Goal: Information Seeking & Learning: Learn about a topic

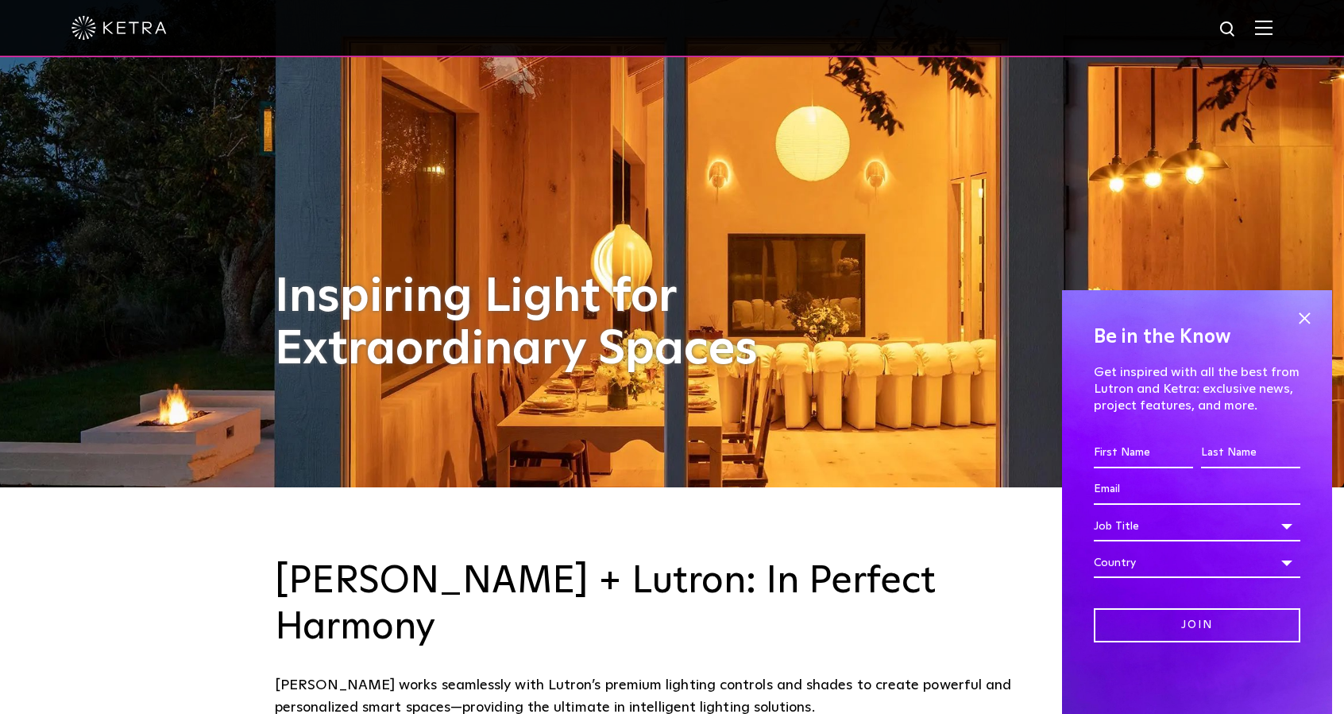
scroll to position [238, 0]
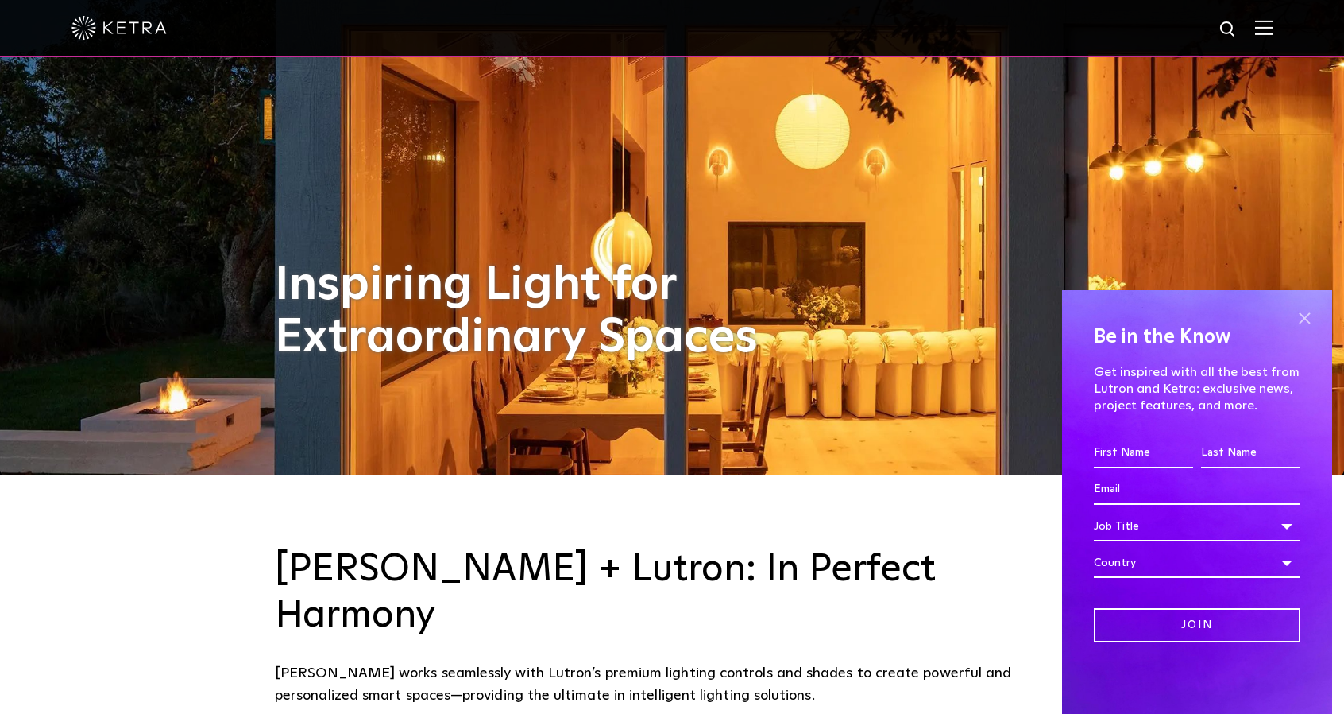
click at [1300, 326] on span at bounding box center [1305, 318] width 24 height 24
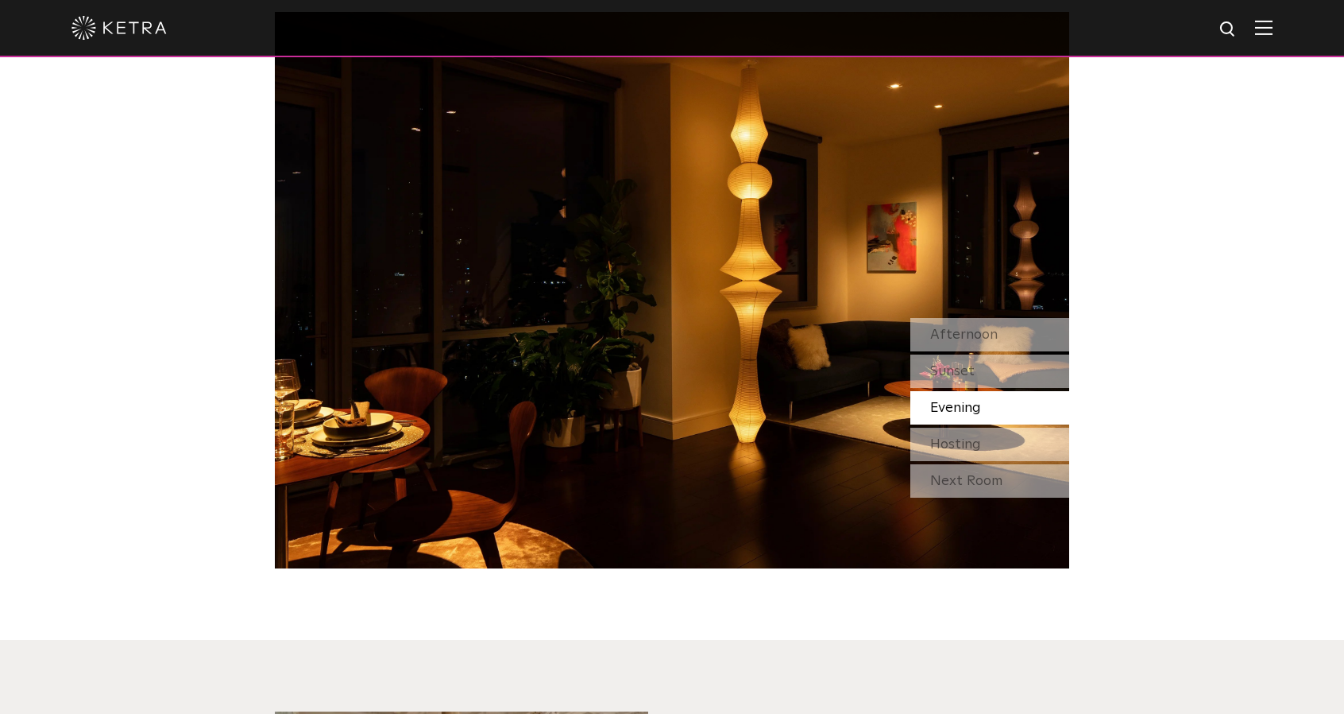
scroll to position [1510, 0]
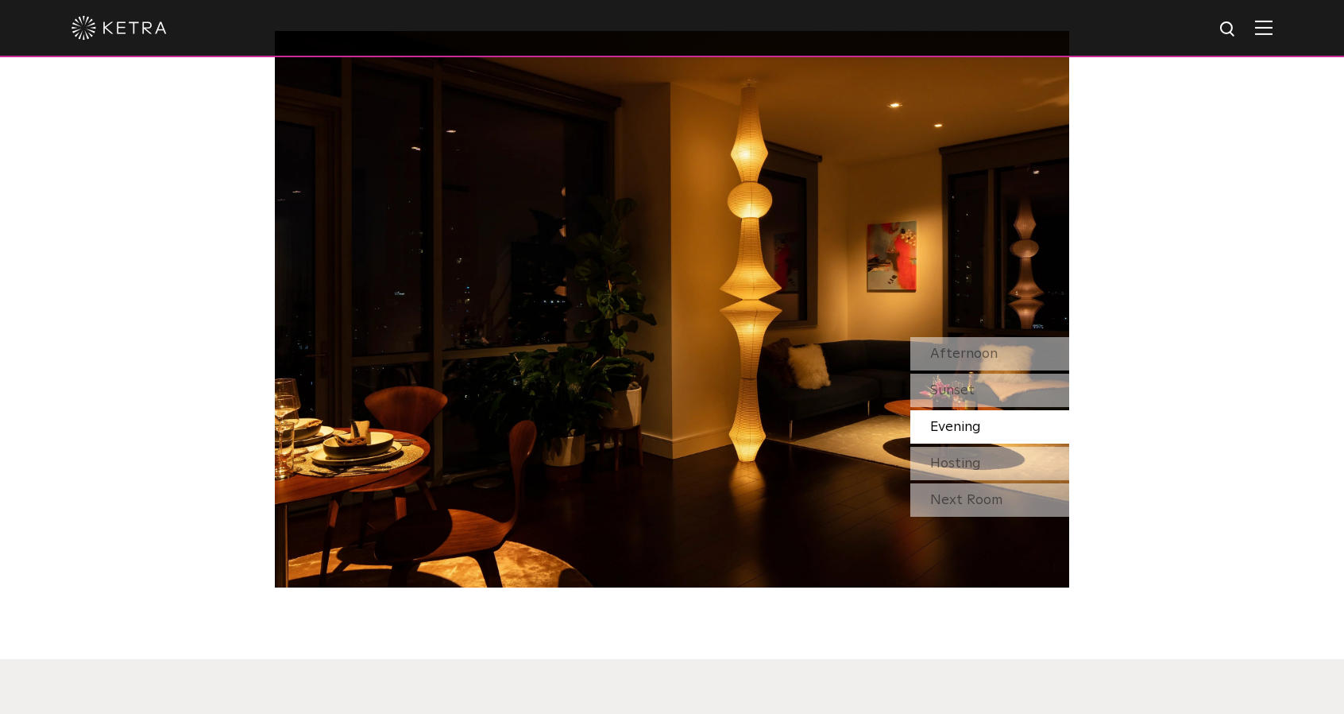
click at [145, 40] on img at bounding box center [119, 28] width 95 height 24
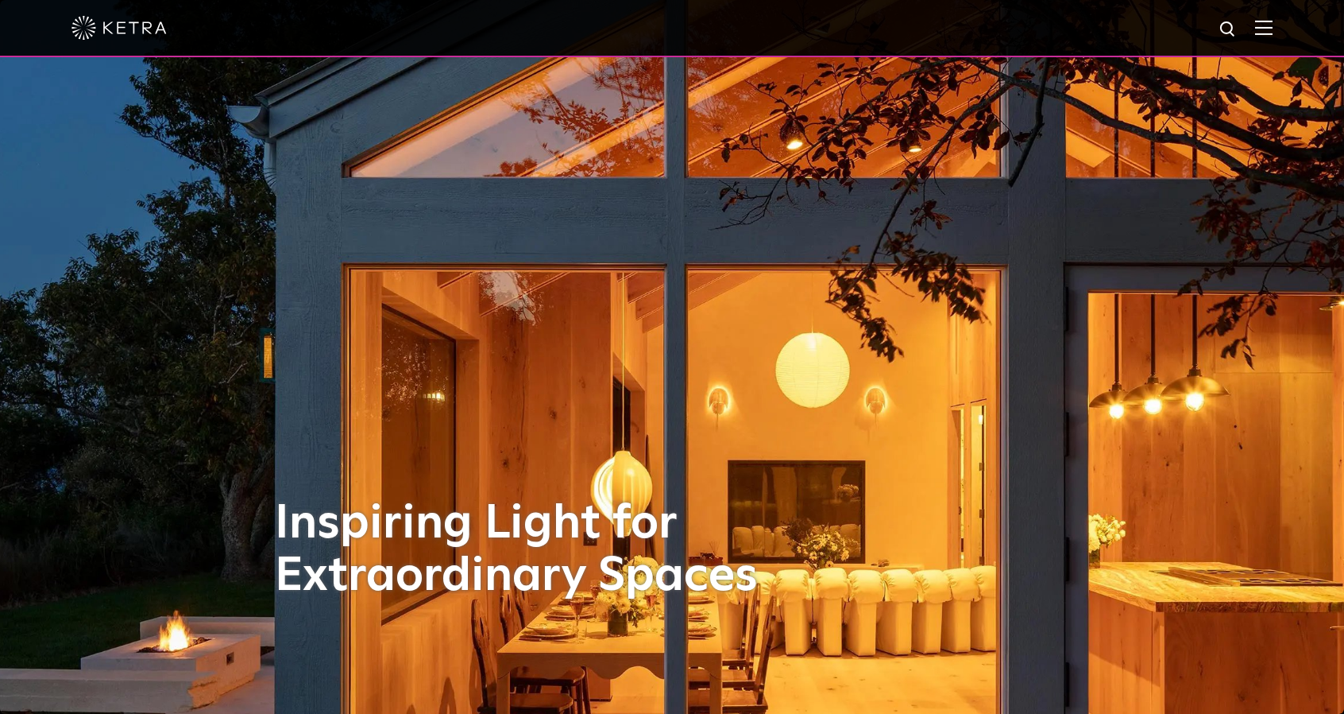
click at [1273, 33] on img at bounding box center [1263, 27] width 17 height 15
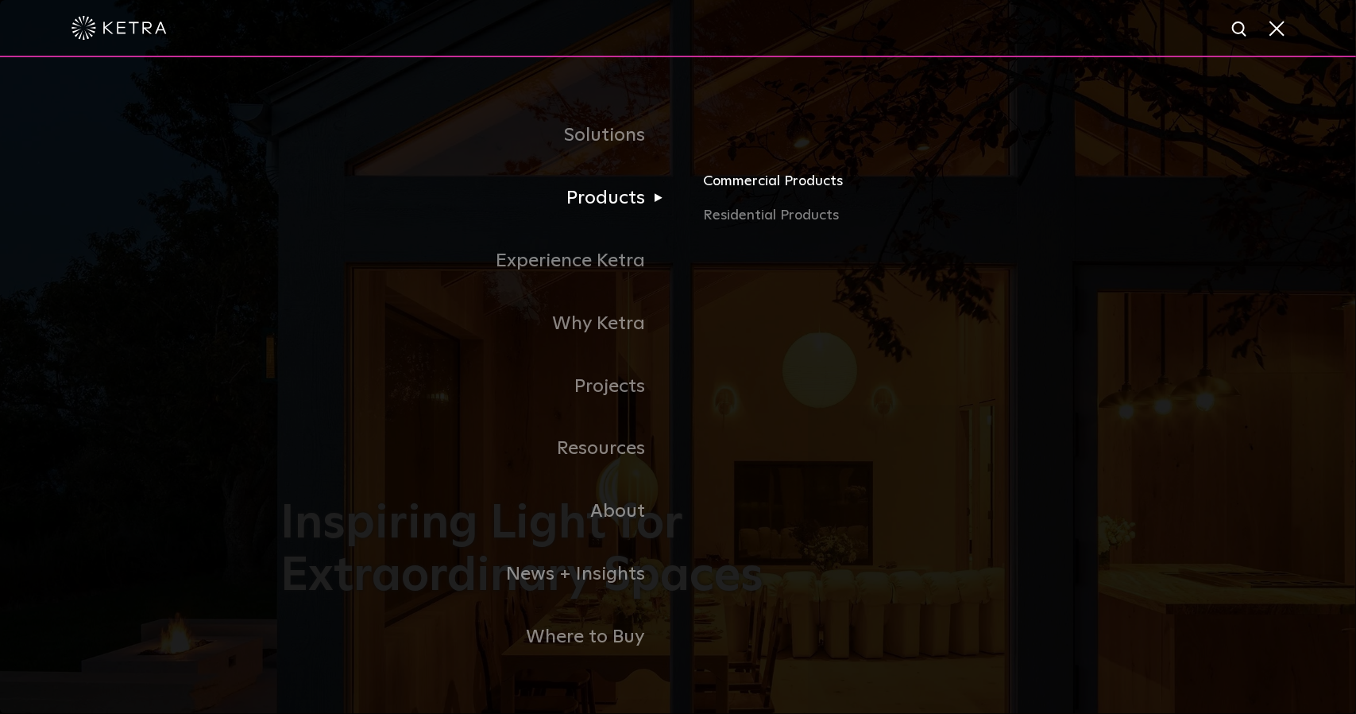
click at [733, 175] on link "Commercial Products" at bounding box center [889, 186] width 372 height 35
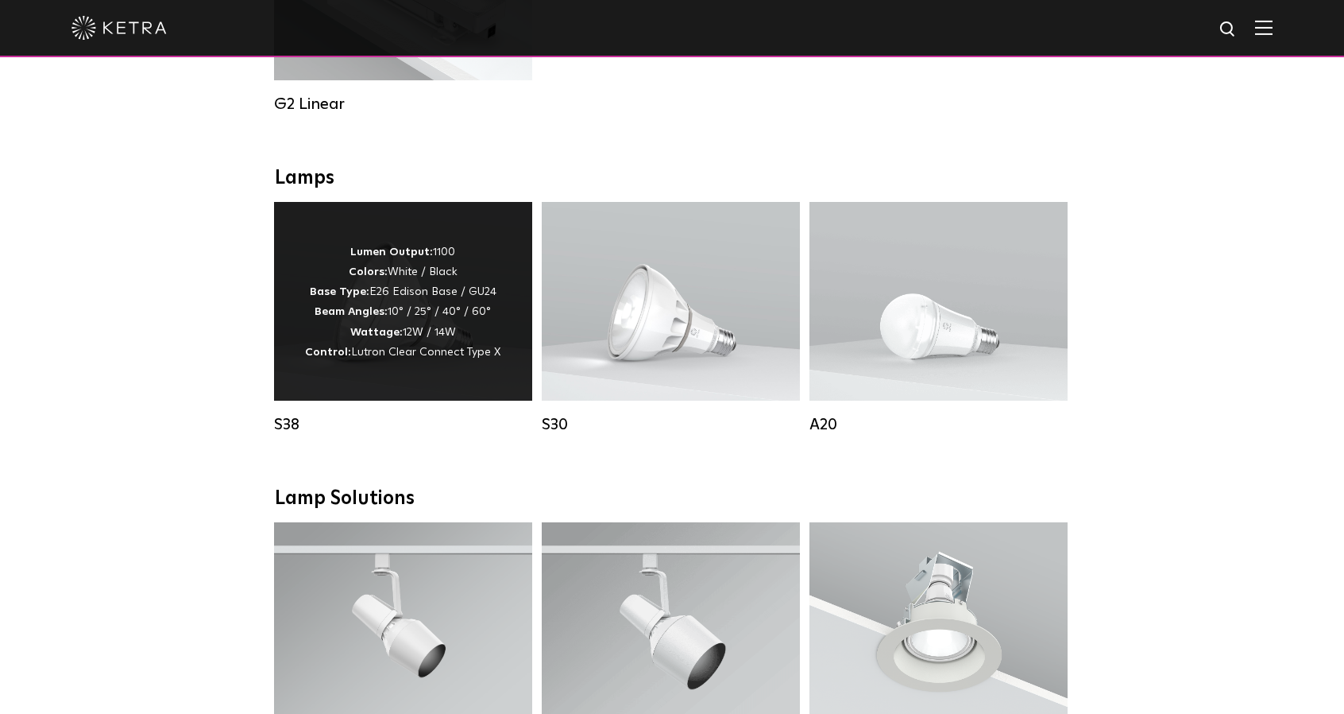
scroll to position [1033, 0]
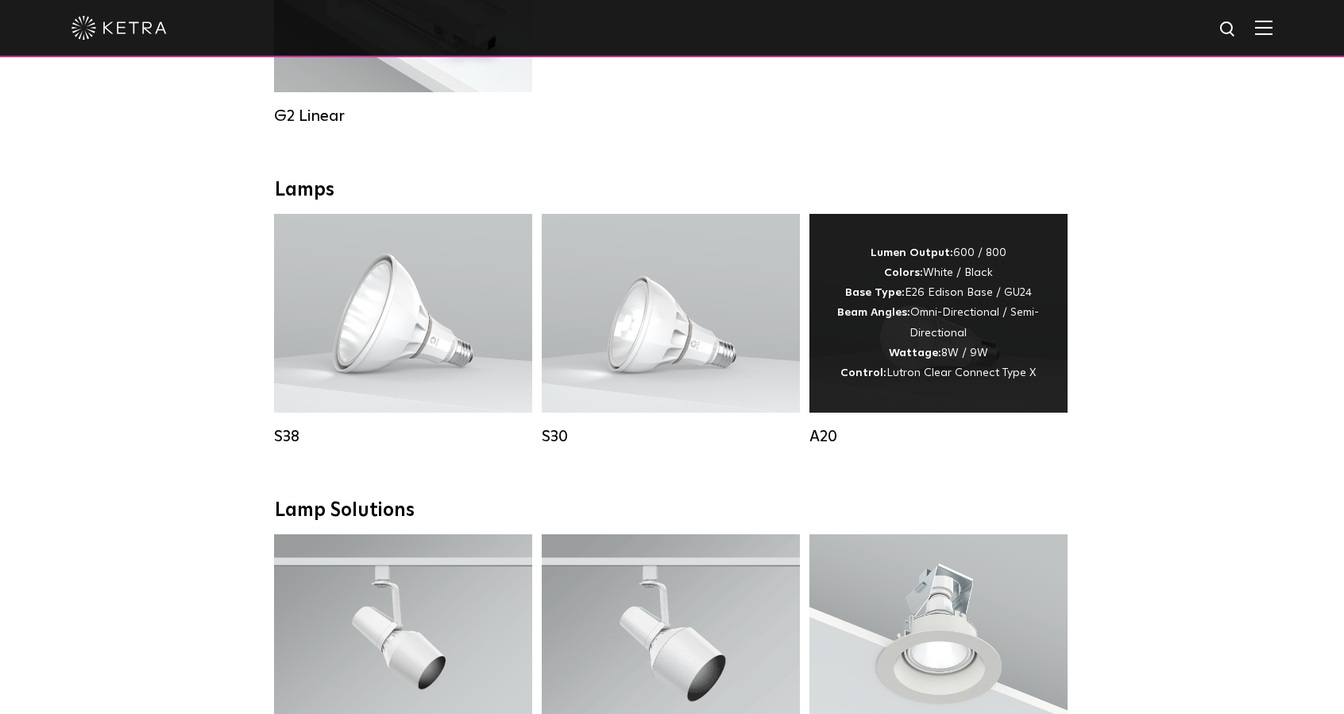
click at [913, 312] on div "Lumen Output: 600 / 800 Colors: White / Black Base Type: E26 Edison Base / GU24…" at bounding box center [939, 313] width 211 height 140
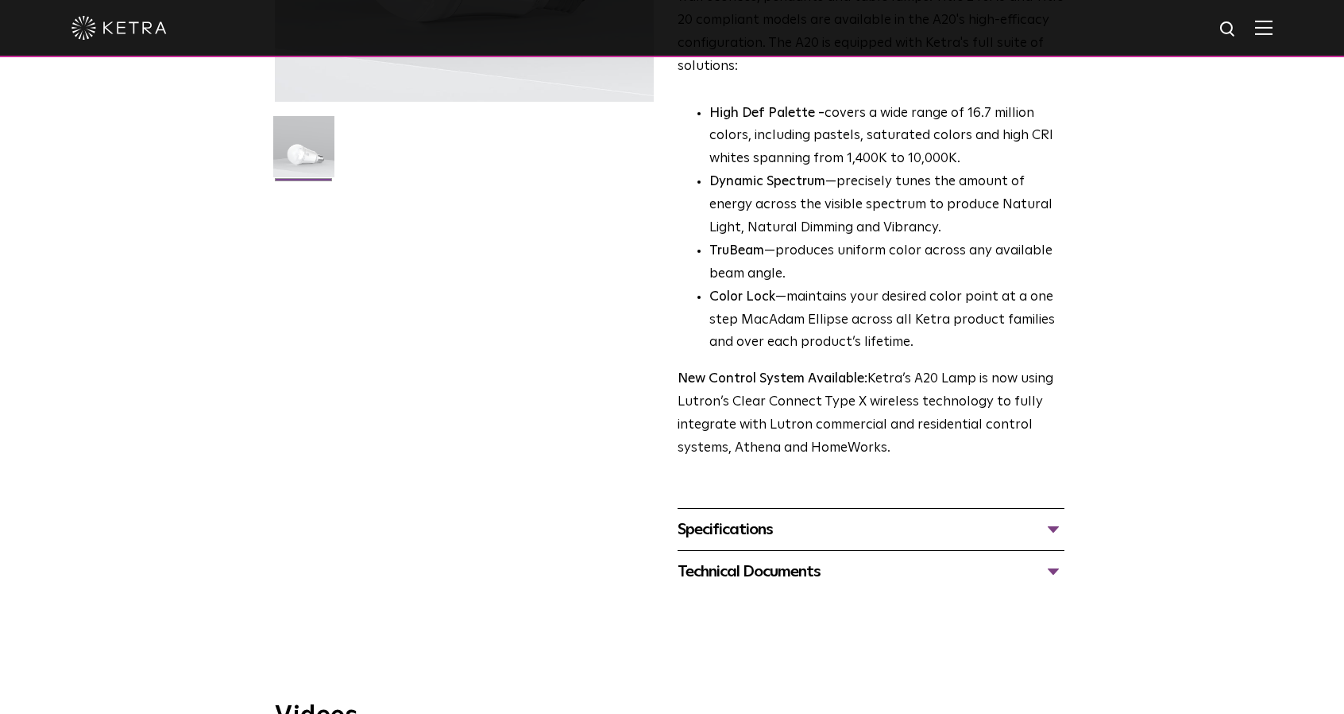
scroll to position [397, 0]
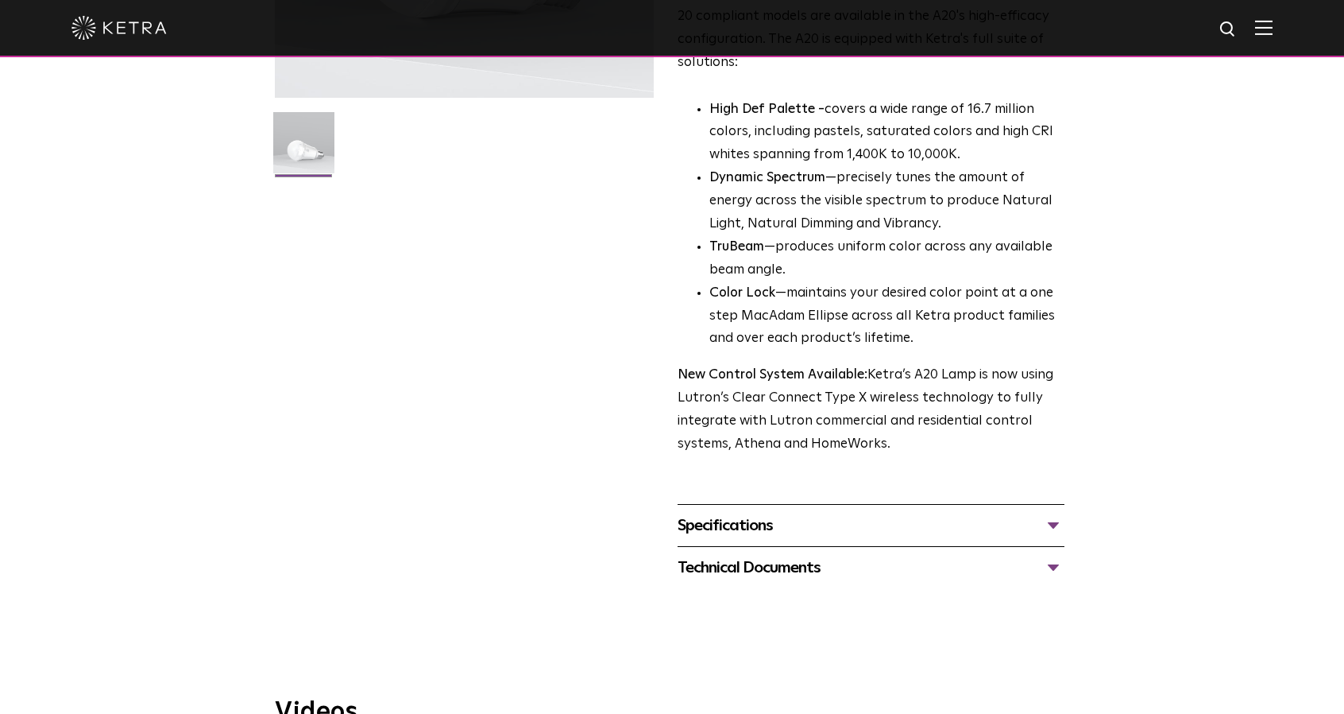
click at [837, 513] on div "Specifications" at bounding box center [871, 525] width 387 height 25
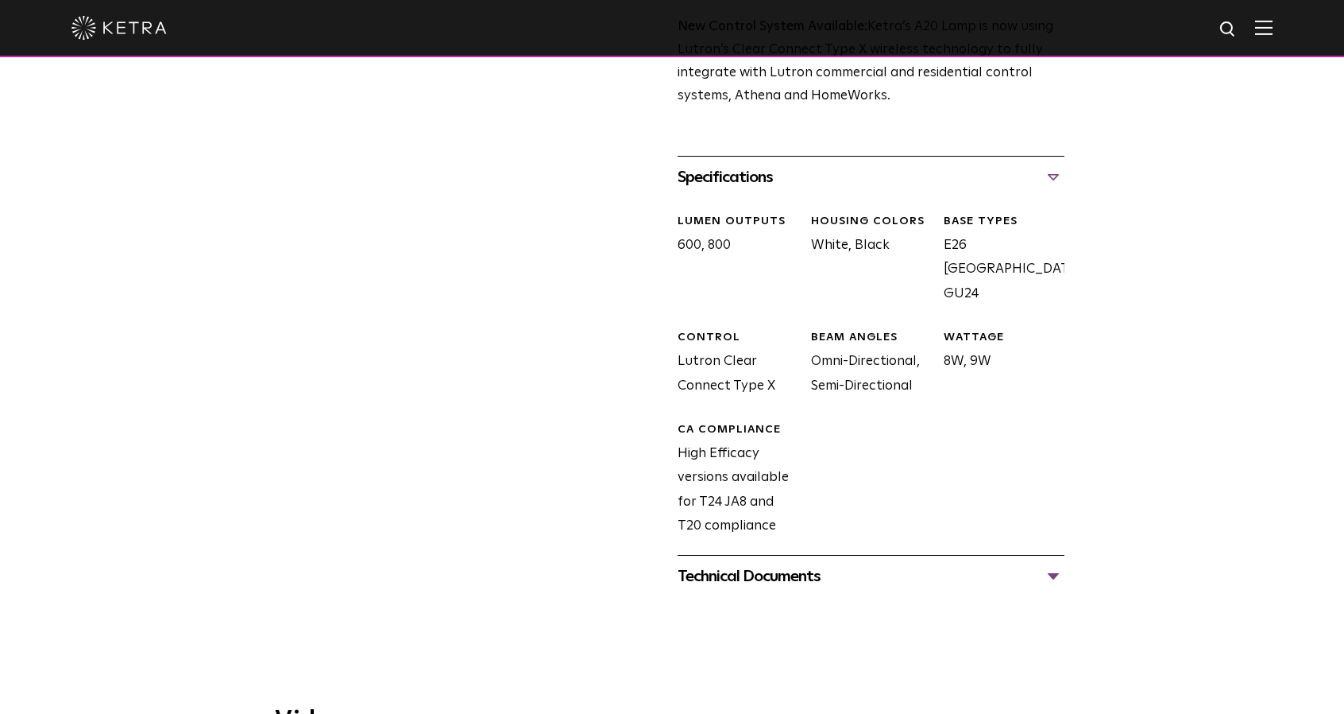
scroll to position [874, 0]
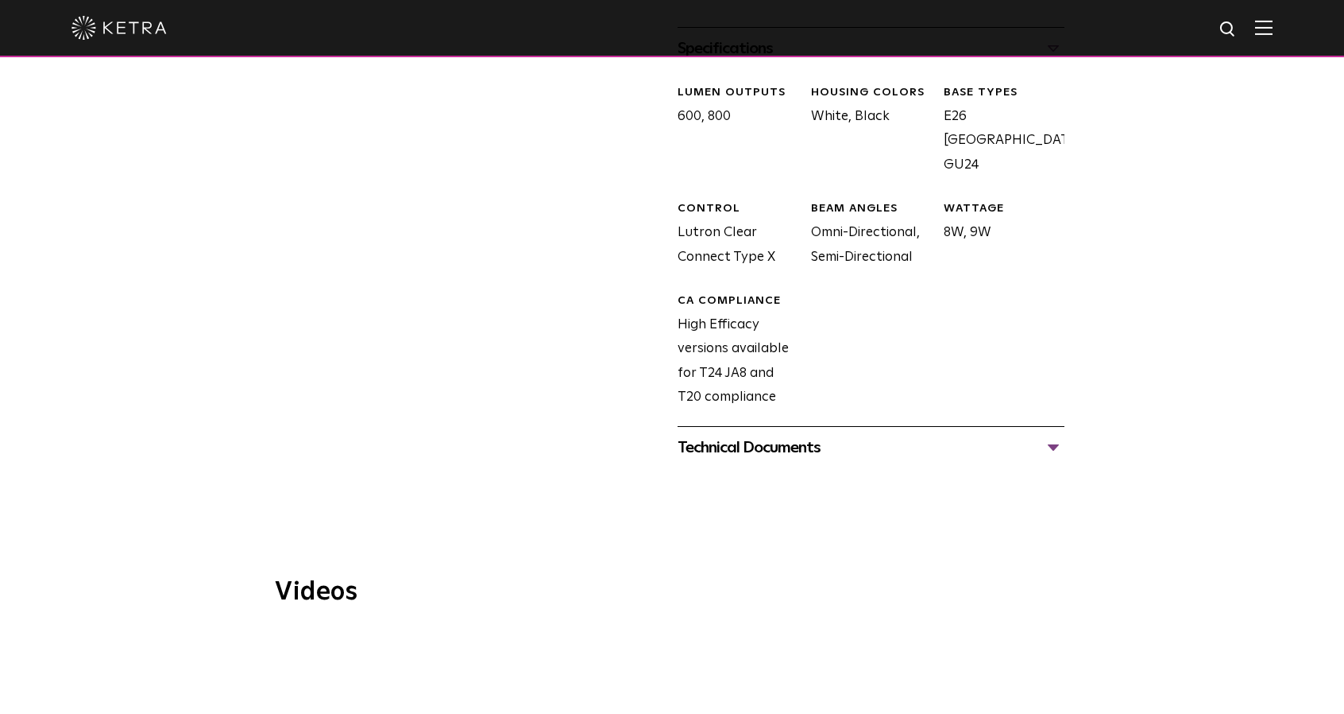
click at [826, 401] on div "LUMEN OUTPUTS 600, 800 HOUSING COLORS White, Black BASE TYPES E26 Edison Base, …" at bounding box center [865, 259] width 399 height 381
click at [801, 437] on div "Technical Documents A20 Specification Sheet A20 Installation Guide A20 CAD Draw…" at bounding box center [871, 447] width 387 height 42
click at [810, 435] on div "Technical Documents" at bounding box center [871, 447] width 387 height 25
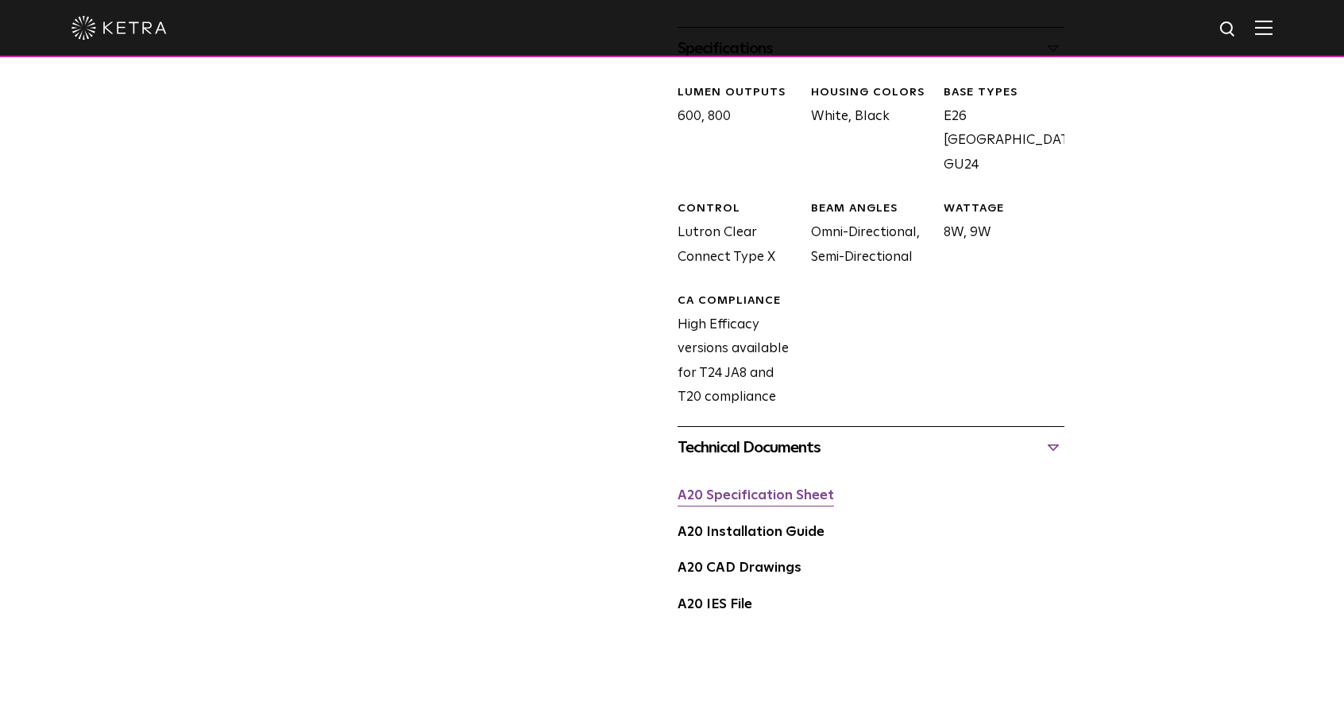
click at [804, 489] on link "A20 Specification Sheet" at bounding box center [756, 496] width 157 height 14
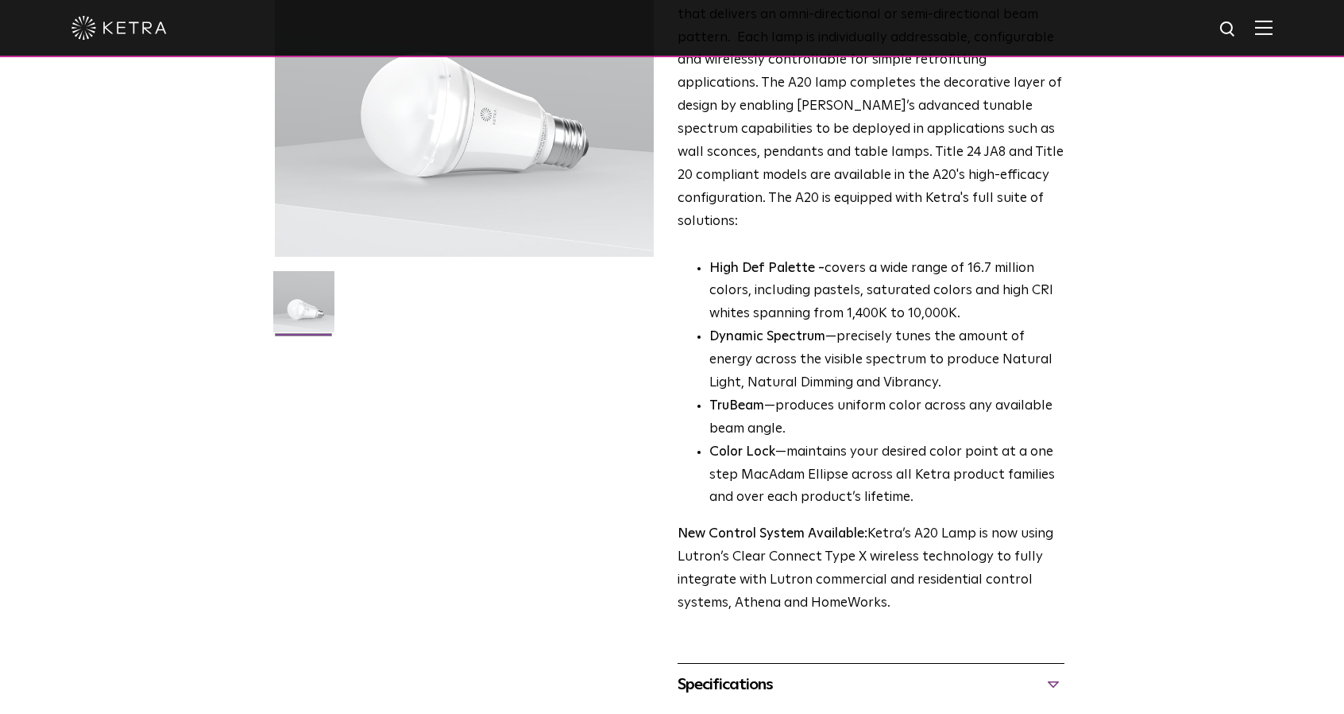
scroll to position [0, 0]
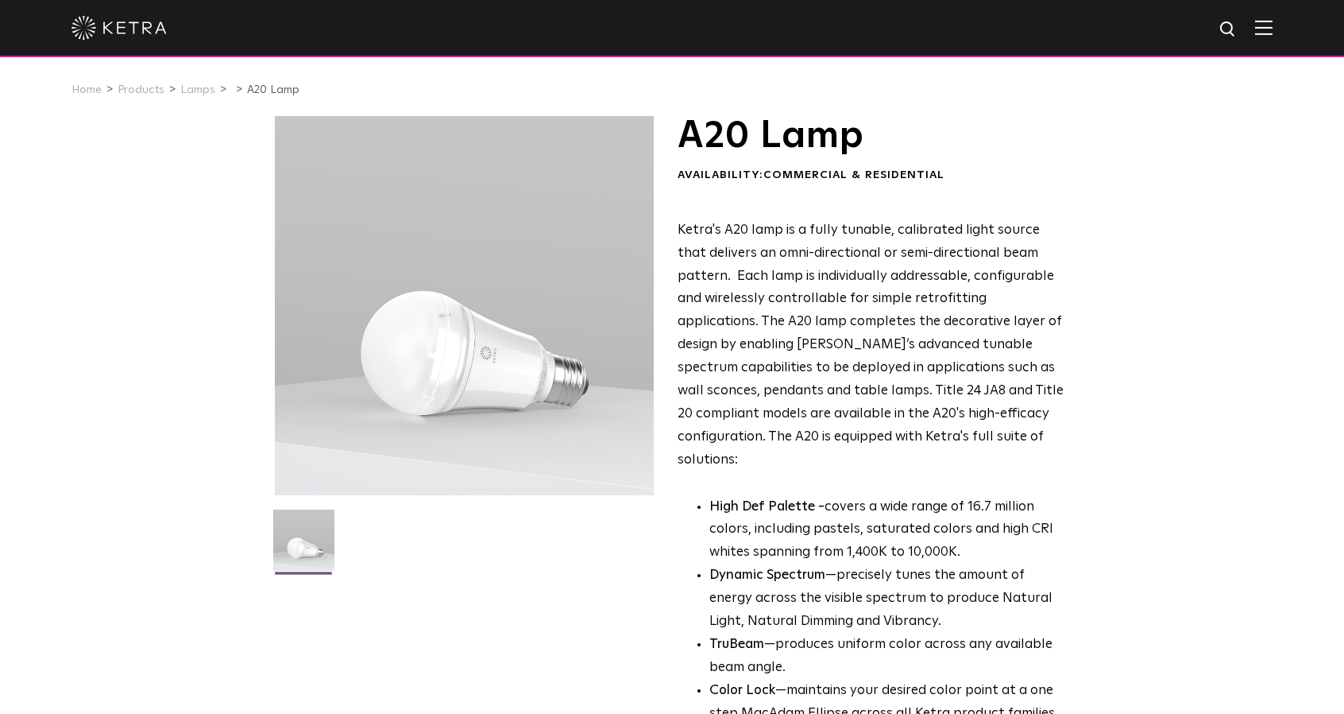
drag, startPoint x: 786, startPoint y: 176, endPoint x: 753, endPoint y: 130, distance: 56.4
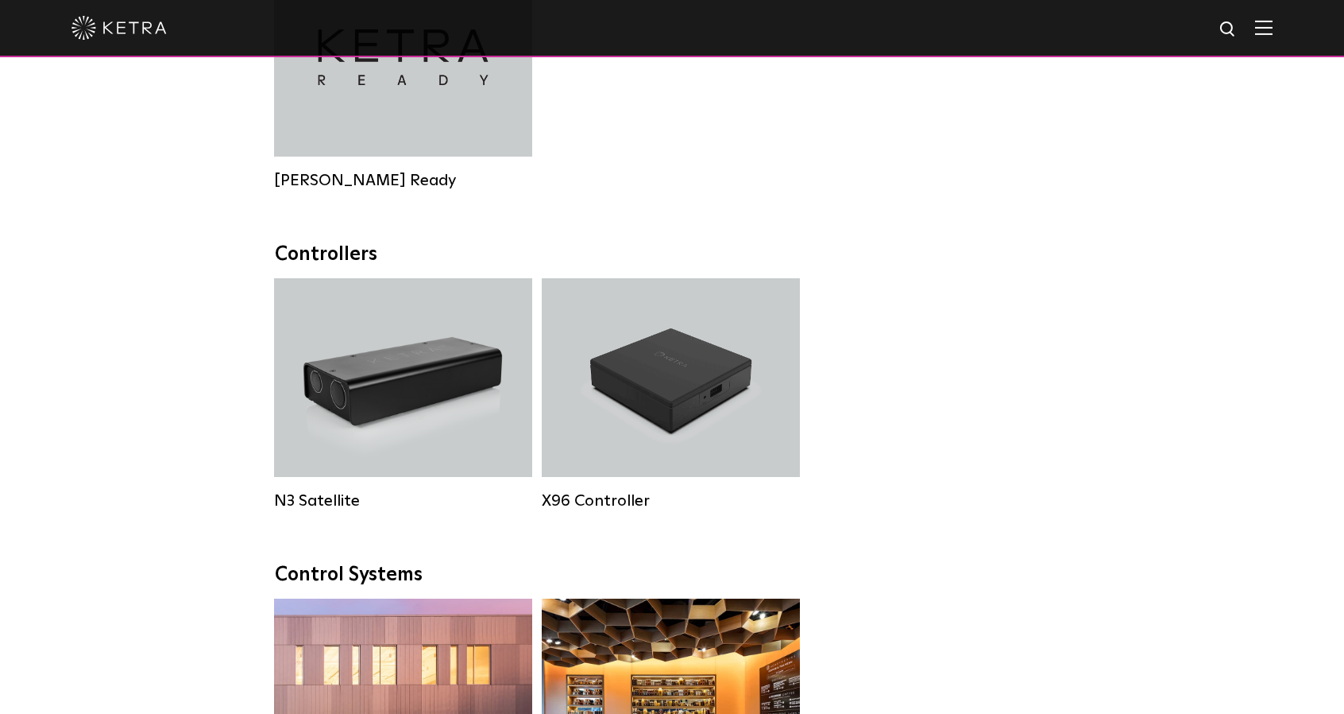
scroll to position [1033, 0]
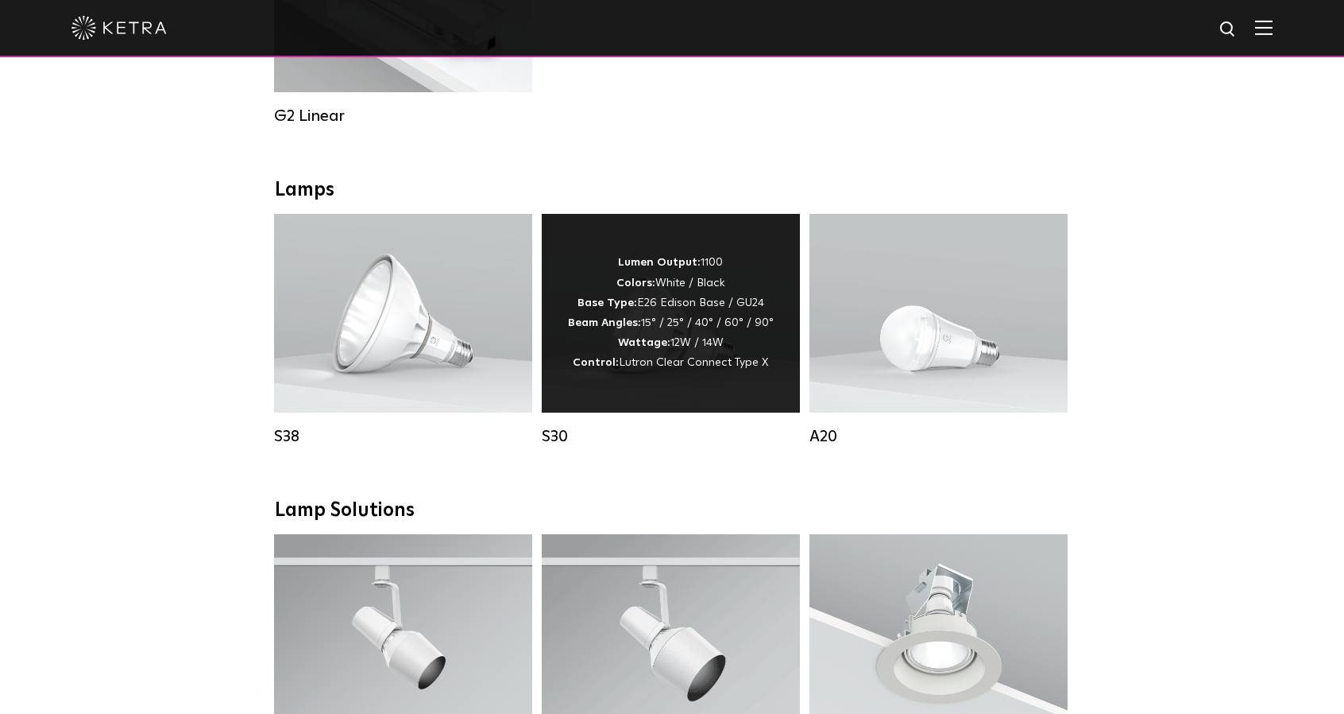
click at [669, 368] on span "Lutron Clear Connect Type X" at bounding box center [693, 362] width 149 height 11
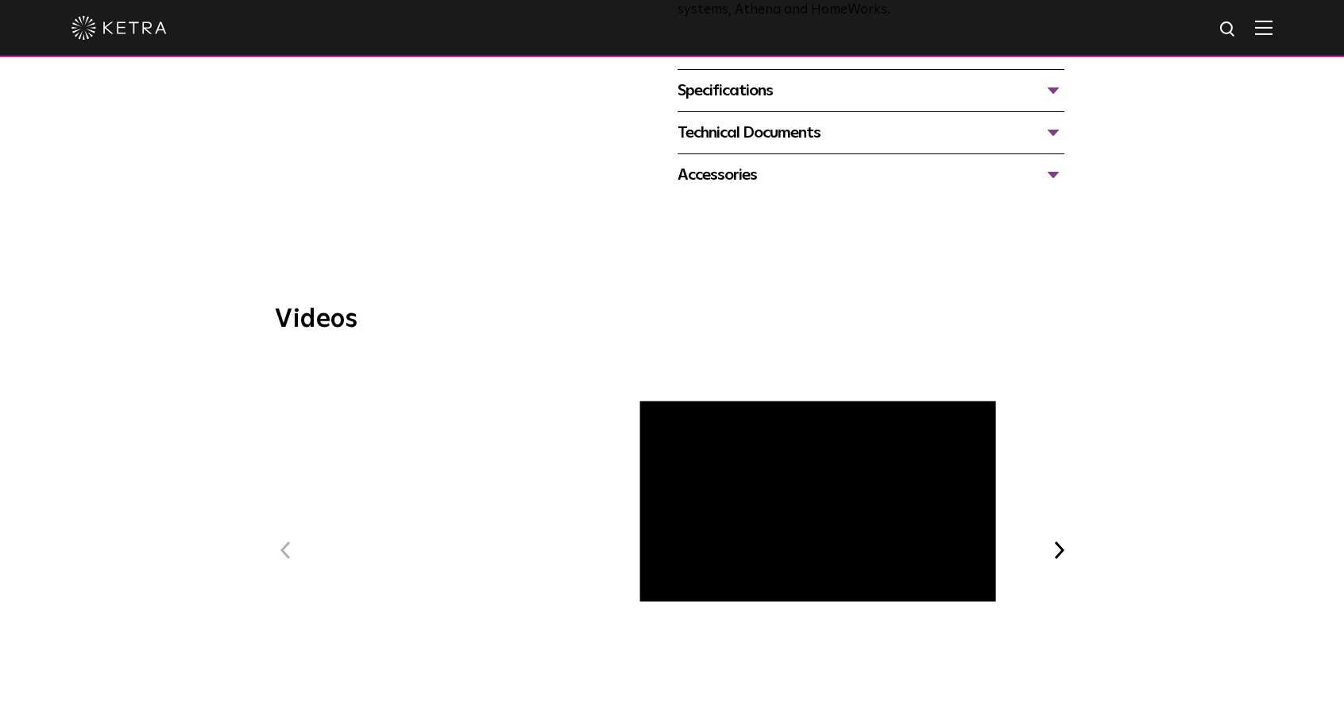
scroll to position [715, 0]
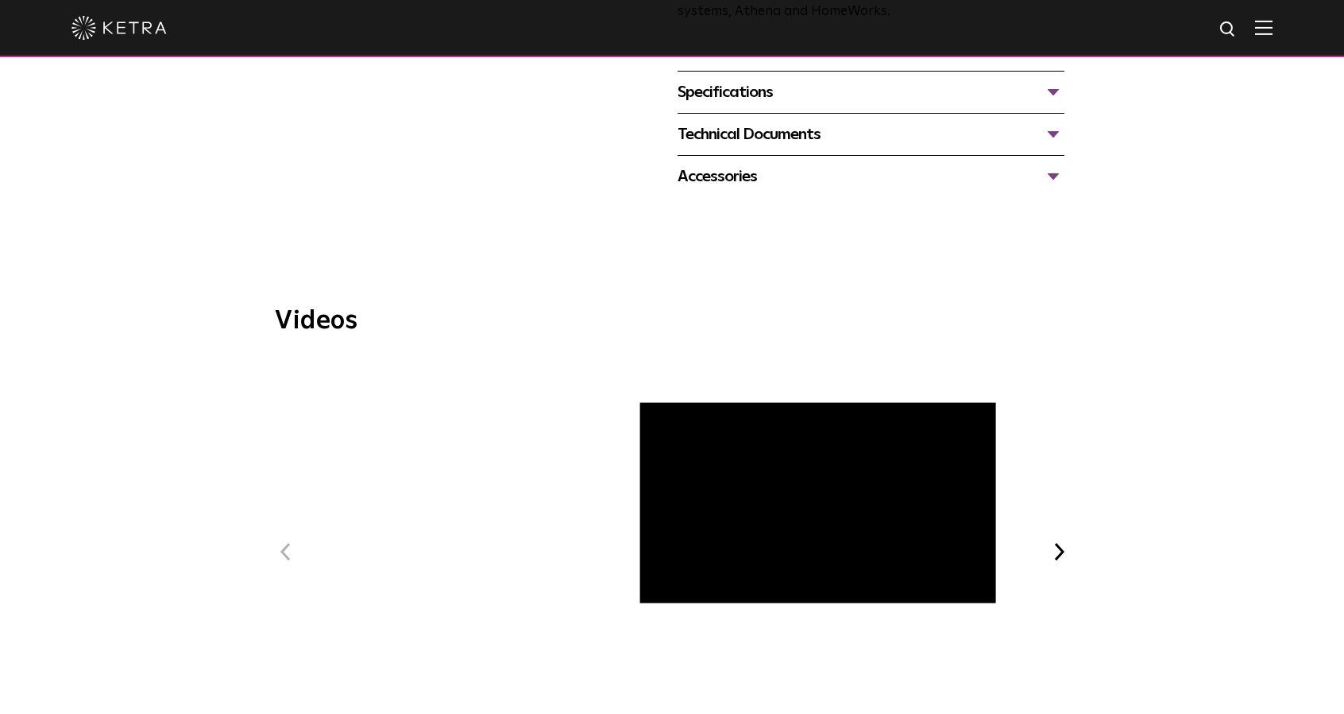
click at [831, 94] on div "Specifications" at bounding box center [871, 91] width 387 height 25
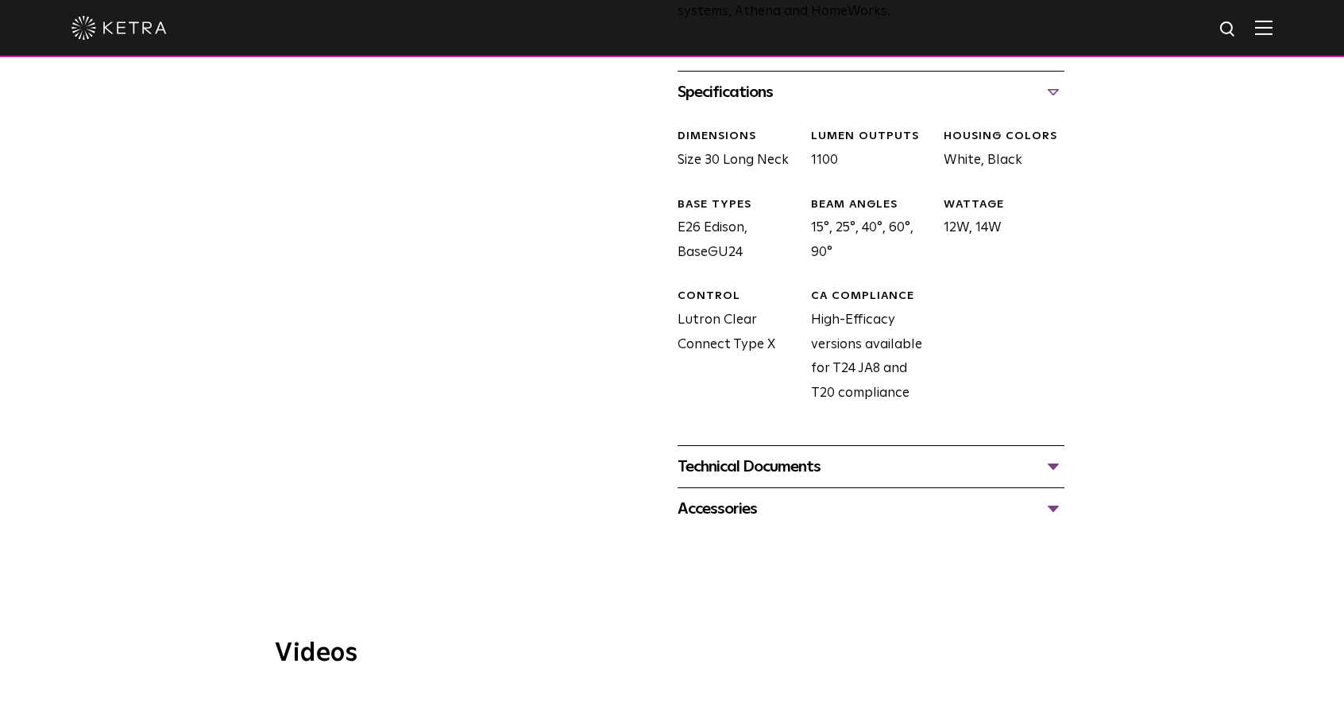
click at [811, 470] on div "Technical Documents" at bounding box center [871, 466] width 387 height 25
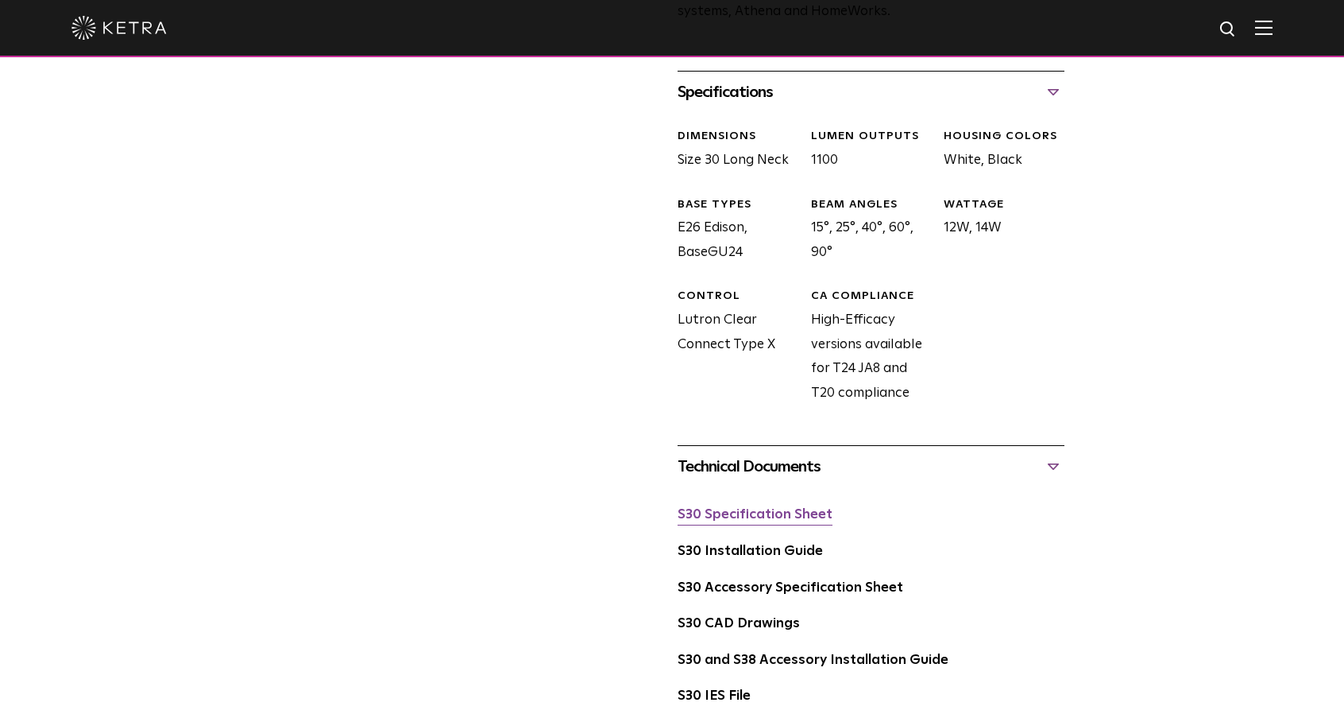
click at [791, 515] on link "S30 Specification Sheet" at bounding box center [755, 515] width 155 height 14
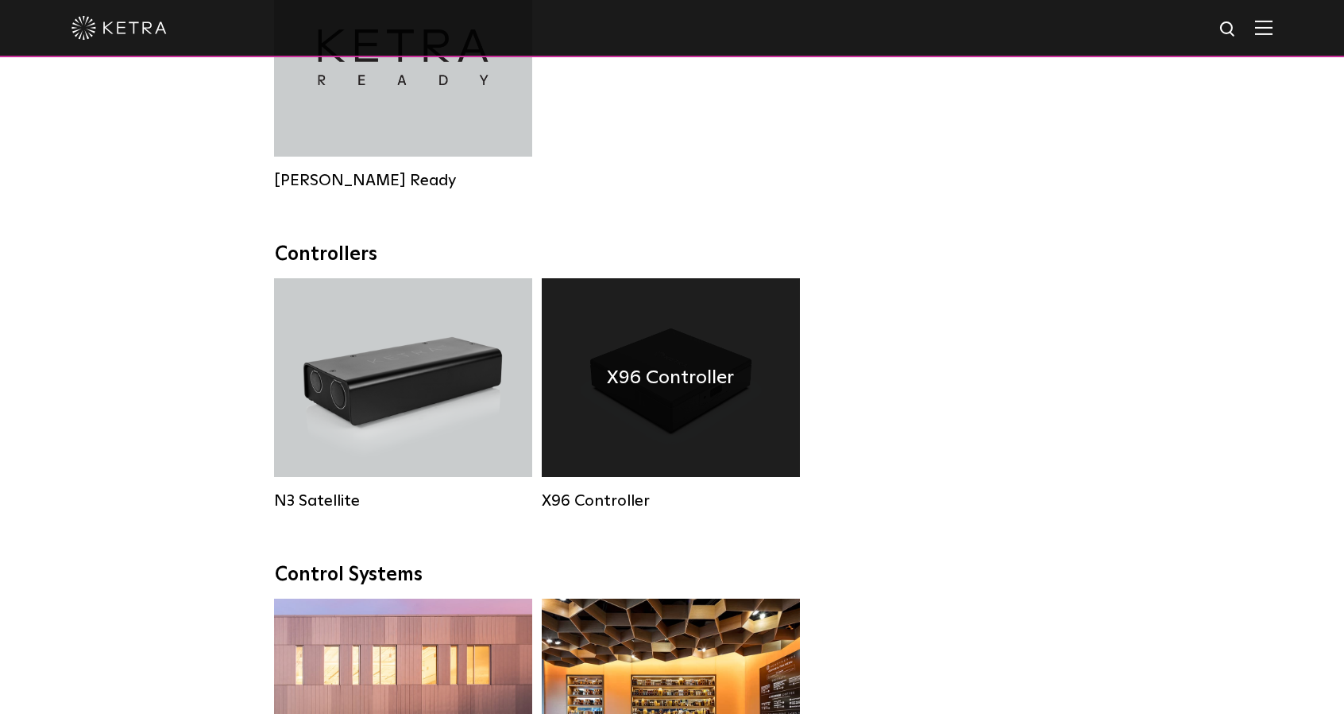
scroll to position [1033, 0]
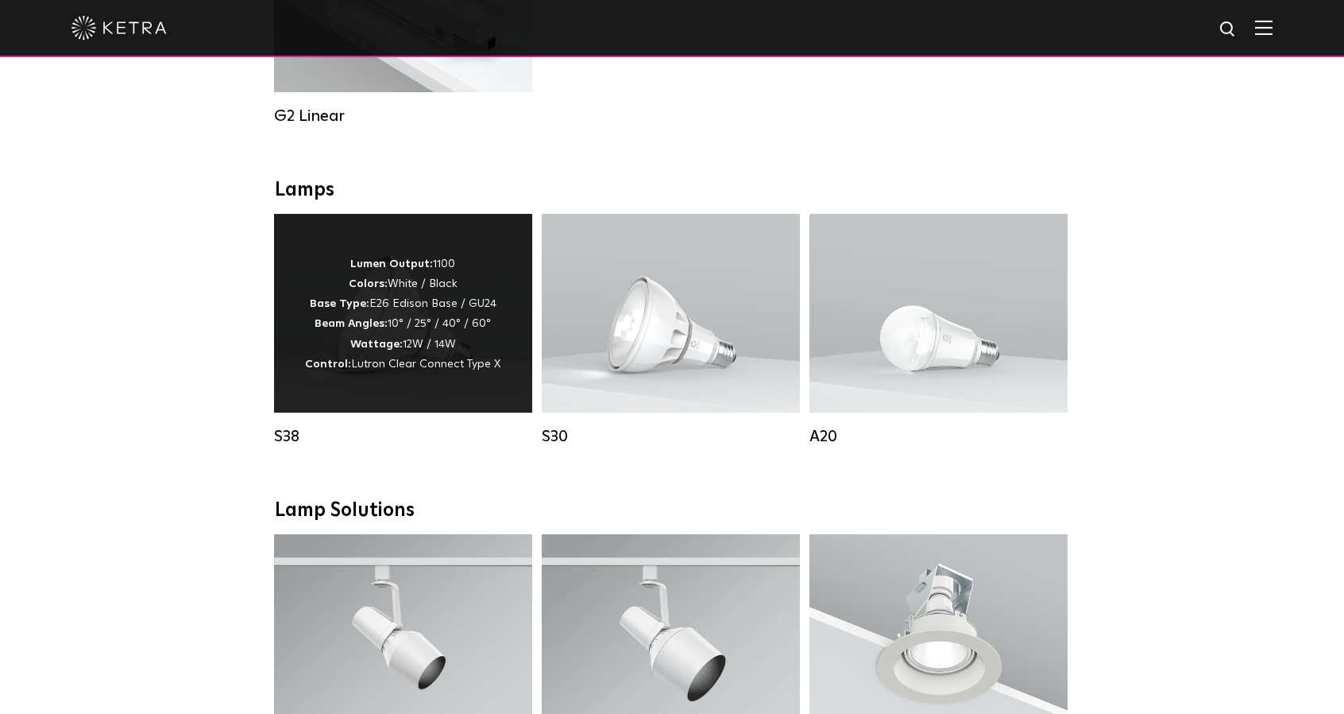
click at [413, 369] on span "Lutron Clear Connect Type X" at bounding box center [425, 363] width 149 height 11
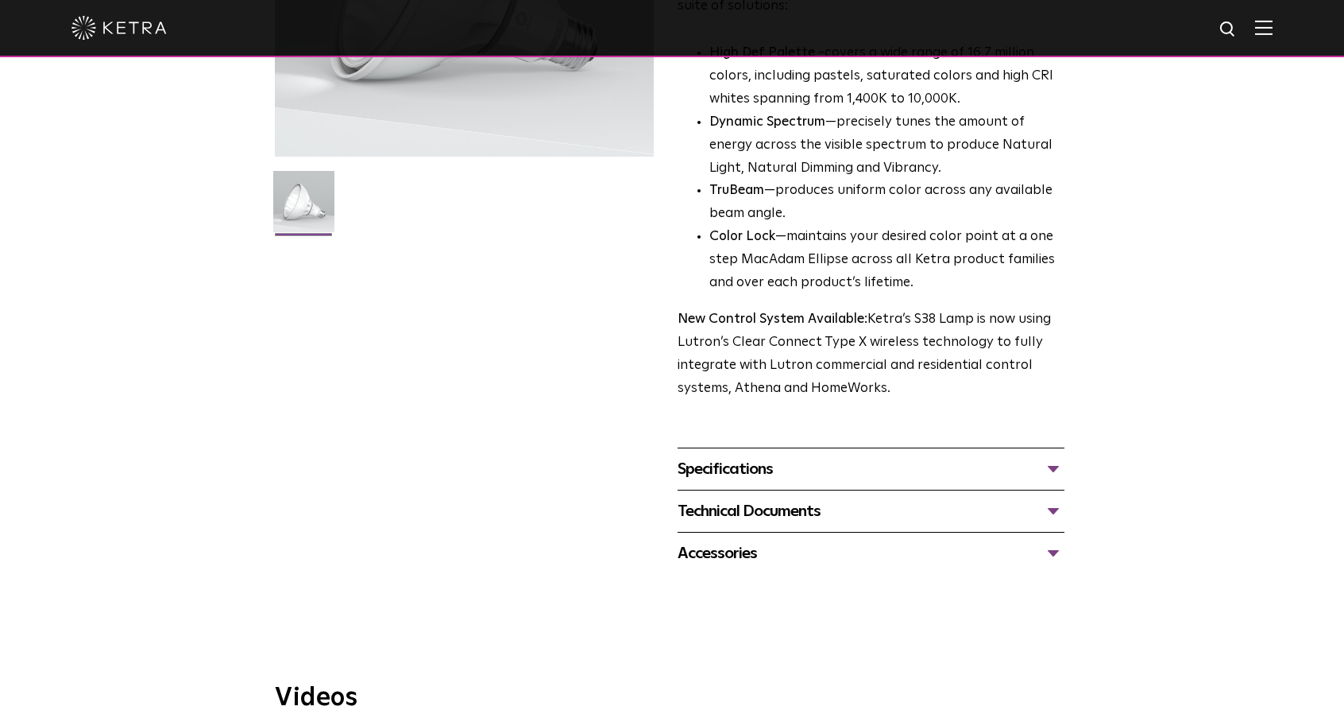
scroll to position [397, 0]
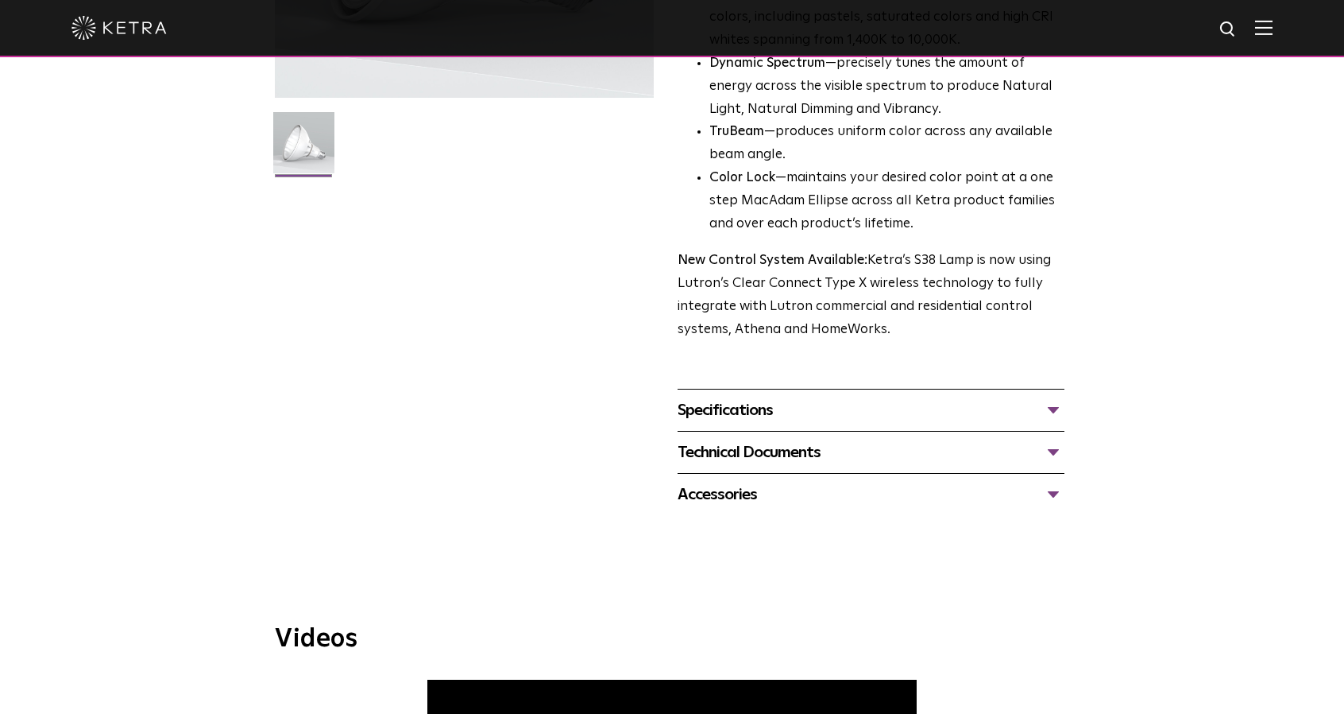
click at [853, 406] on div "Specifications" at bounding box center [871, 409] width 387 height 25
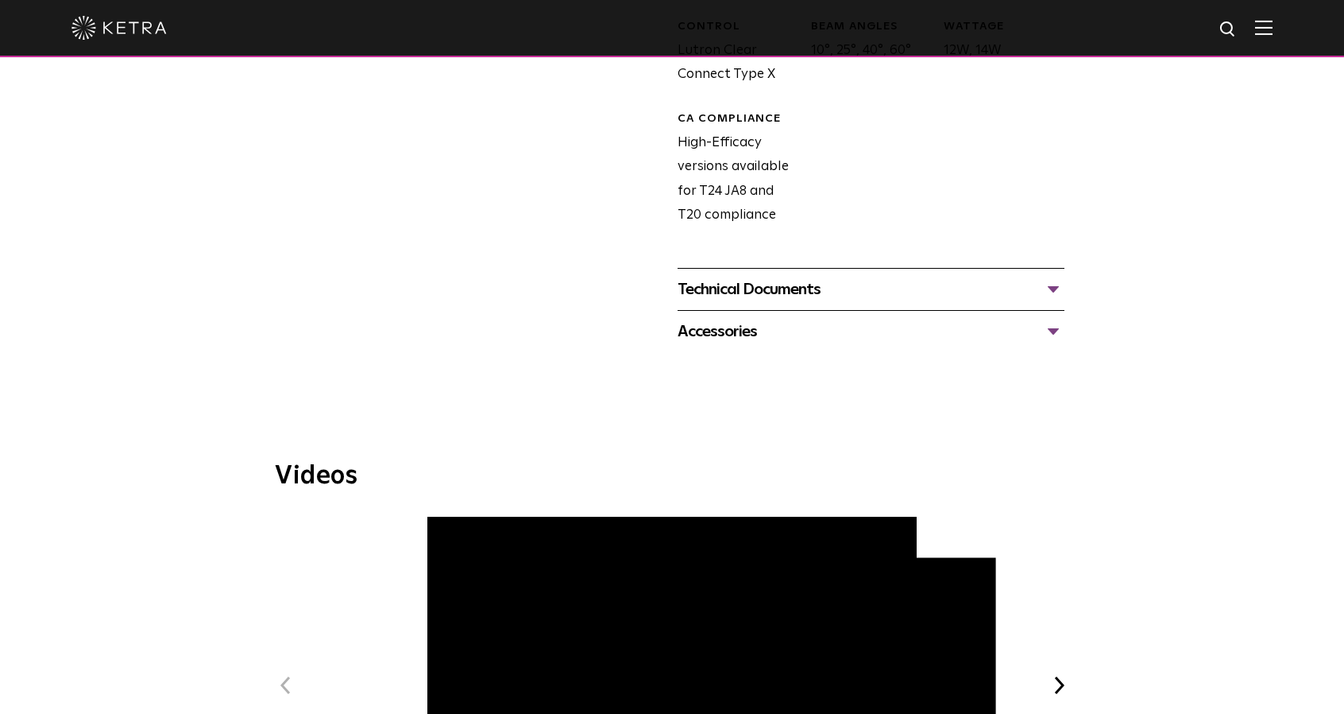
scroll to position [1192, 0]
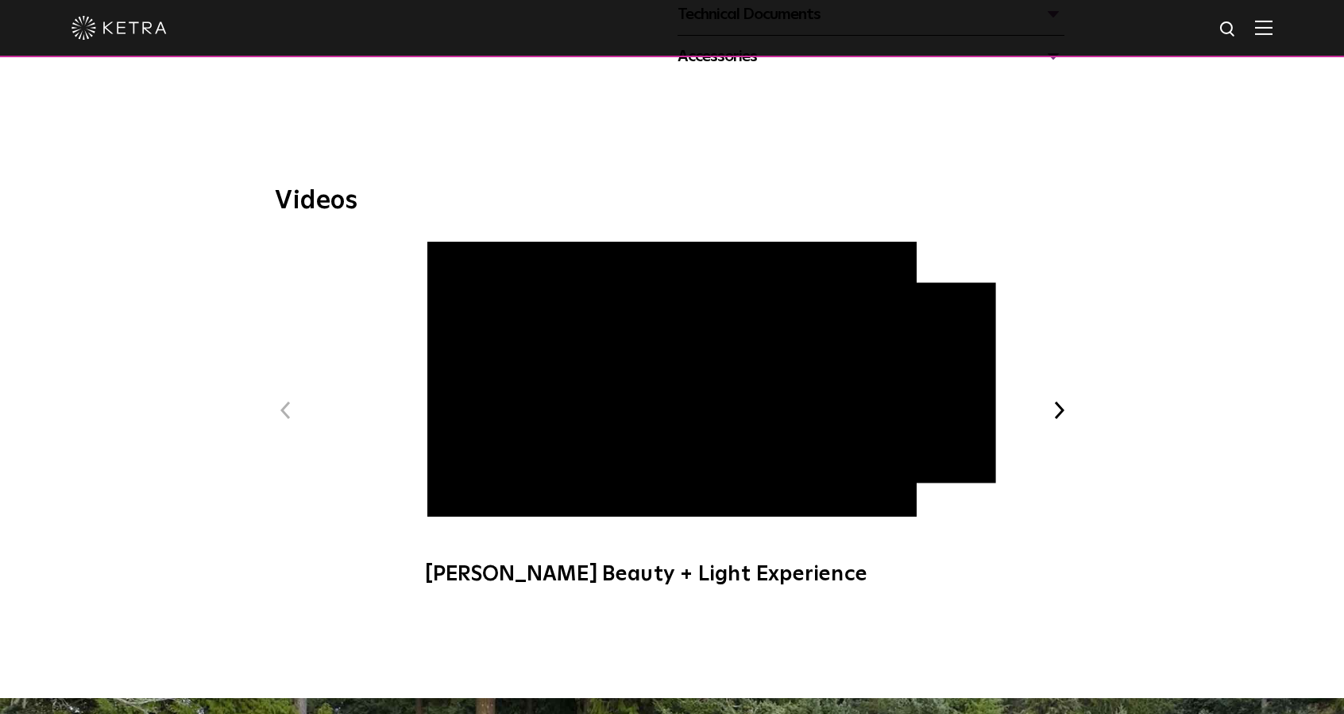
click at [949, 384] on span "[PERSON_NAME] Art + Light Experience" at bounding box center [818, 383] width 389 height 200
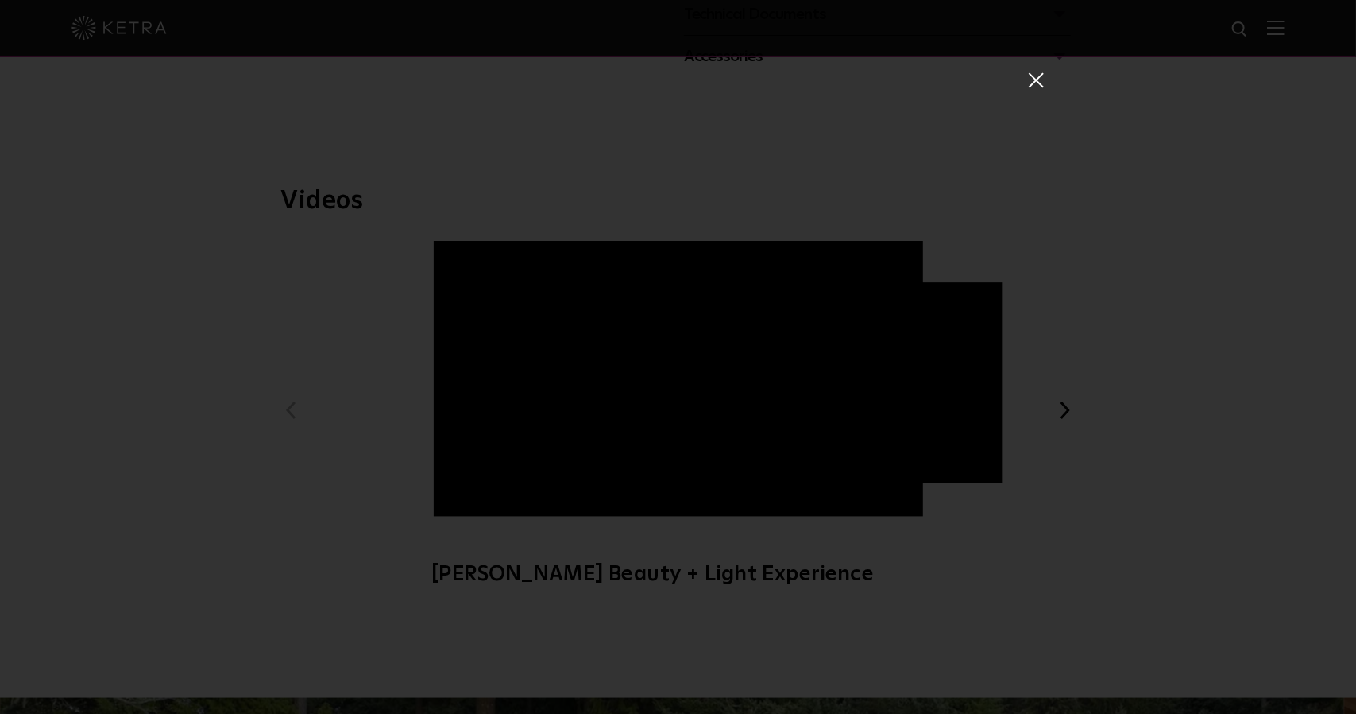
click at [1096, 559] on div "[PERSON_NAME] Art + Light Experience" at bounding box center [678, 357] width 1356 height 714
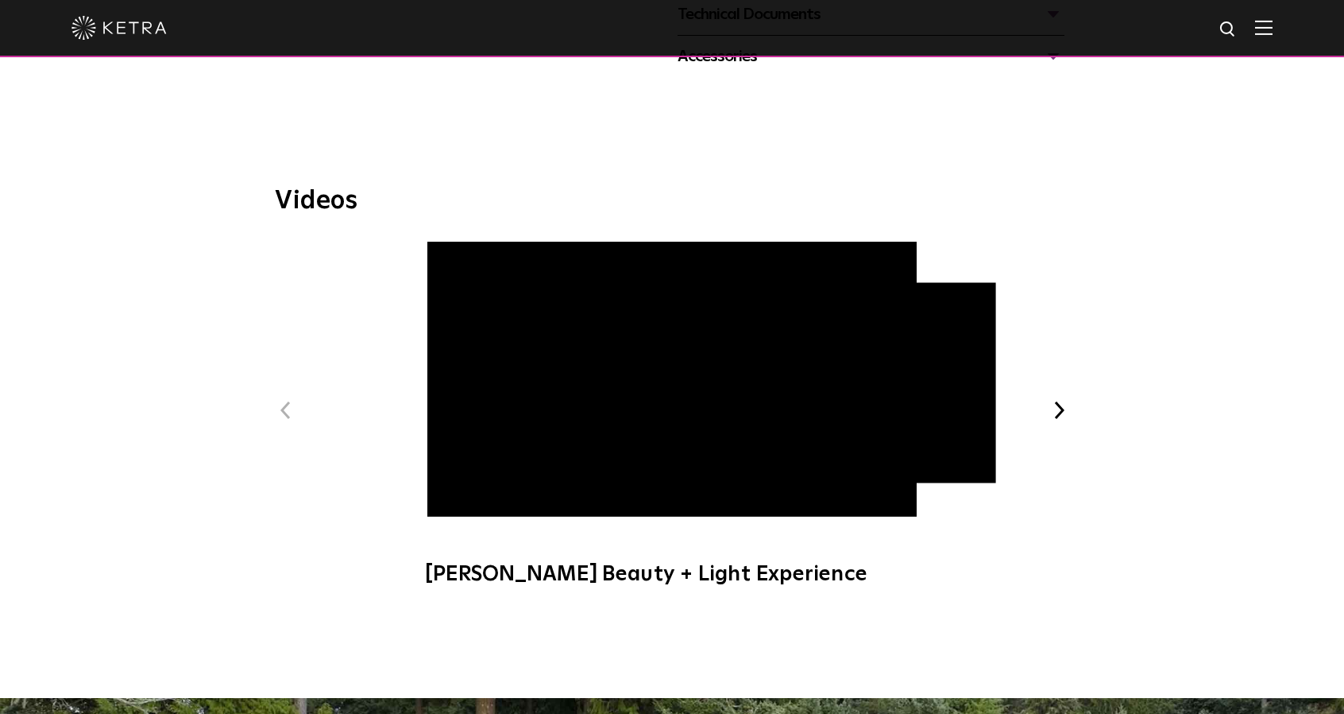
click at [973, 389] on span "[PERSON_NAME] Art + Light Experience" at bounding box center [818, 383] width 389 height 200
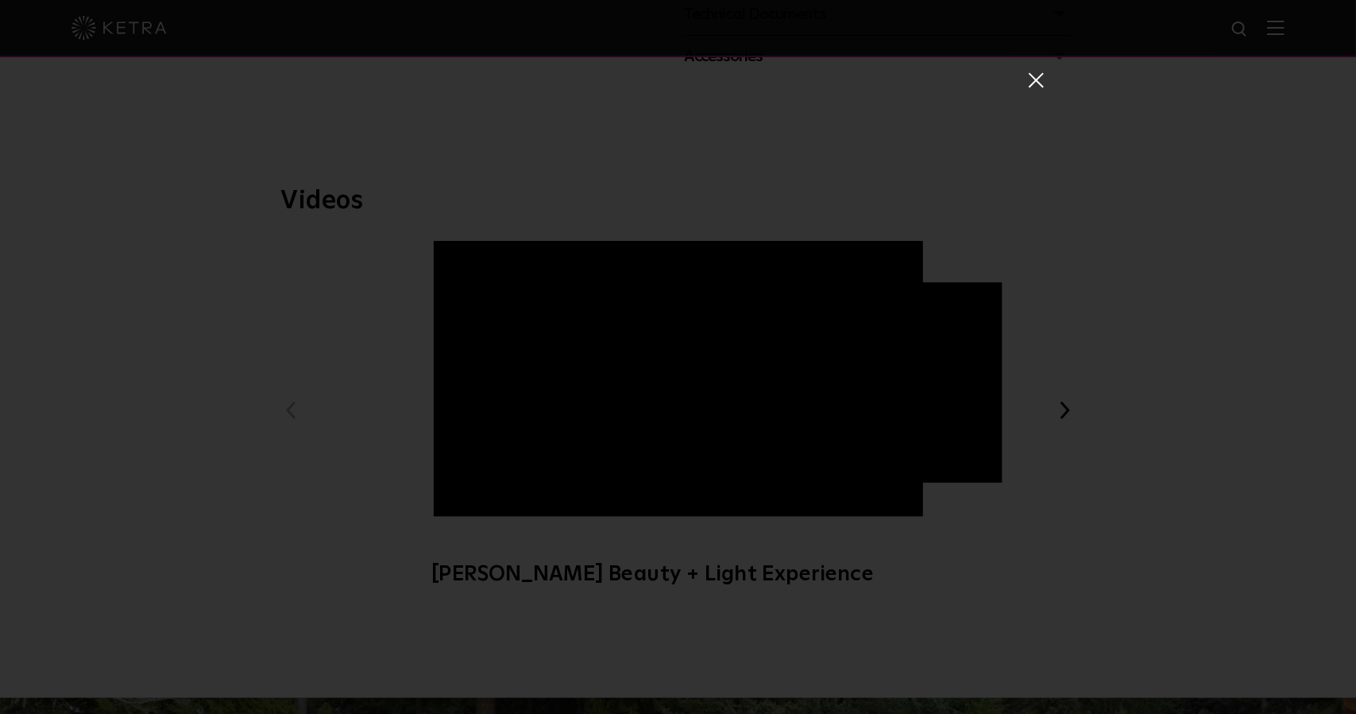
click at [1027, 75] on span at bounding box center [1035, 80] width 17 height 16
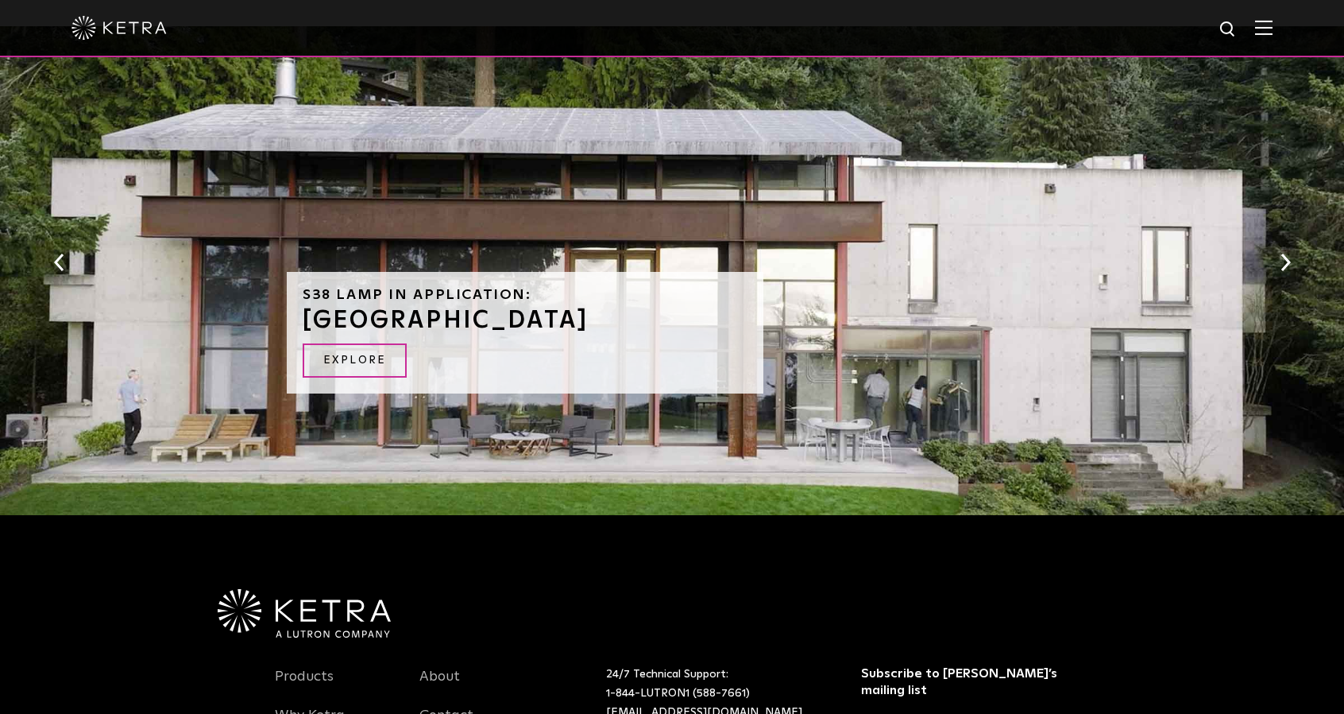
scroll to position [1669, 0]
